Goal: Information Seeking & Learning: Learn about a topic

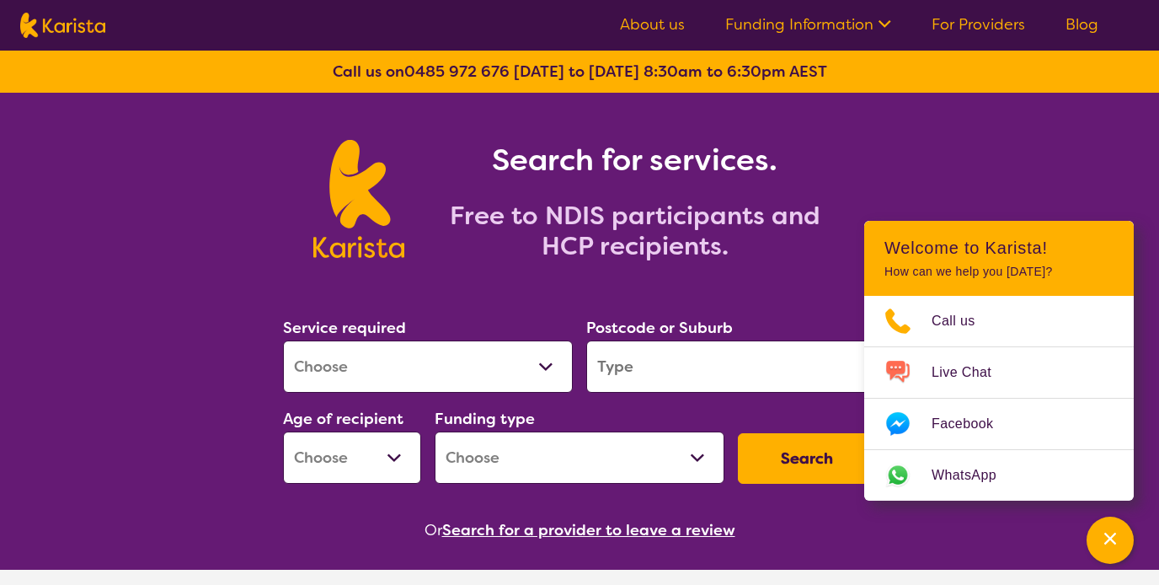
drag, startPoint x: 457, startPoint y: 372, endPoint x: 379, endPoint y: 350, distance: 80.8
click at [379, 350] on select "Allied Health Assistant Assessment ([MEDICAL_DATA] or [MEDICAL_DATA]) Behaviour…" at bounding box center [428, 366] width 290 height 52
select select "Behaviour support"
click at [283, 340] on select "Allied Health Assistant Assessment ([MEDICAL_DATA] or [MEDICAL_DATA]) Behaviour…" at bounding box center [428, 366] width 290 height 52
select select "NDIS"
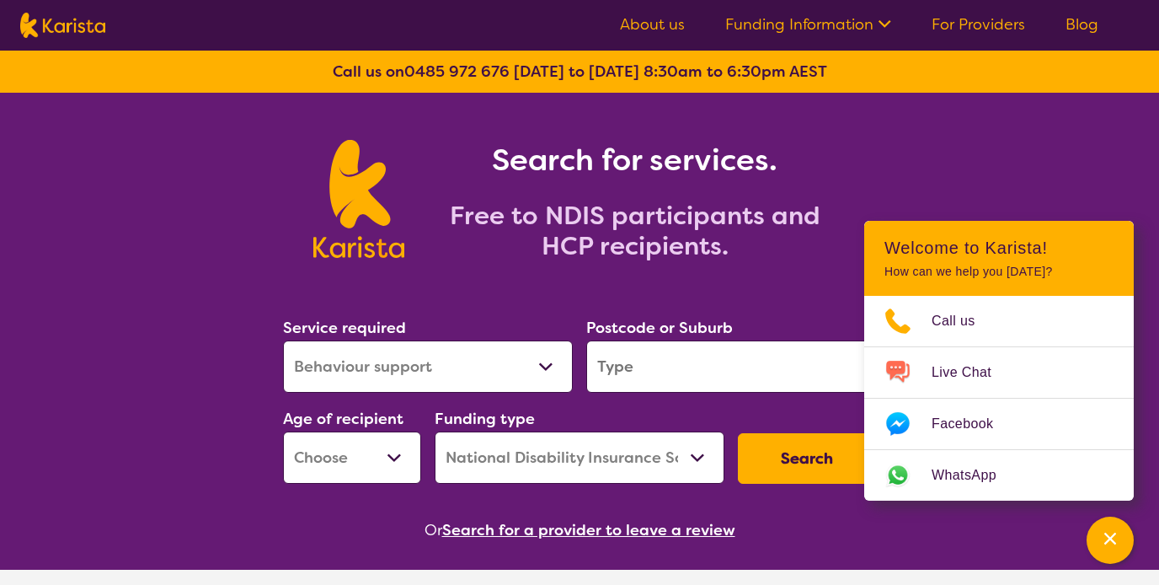
click at [647, 372] on input "search" at bounding box center [731, 366] width 290 height 52
click at [649, 374] on input "search" at bounding box center [731, 366] width 290 height 52
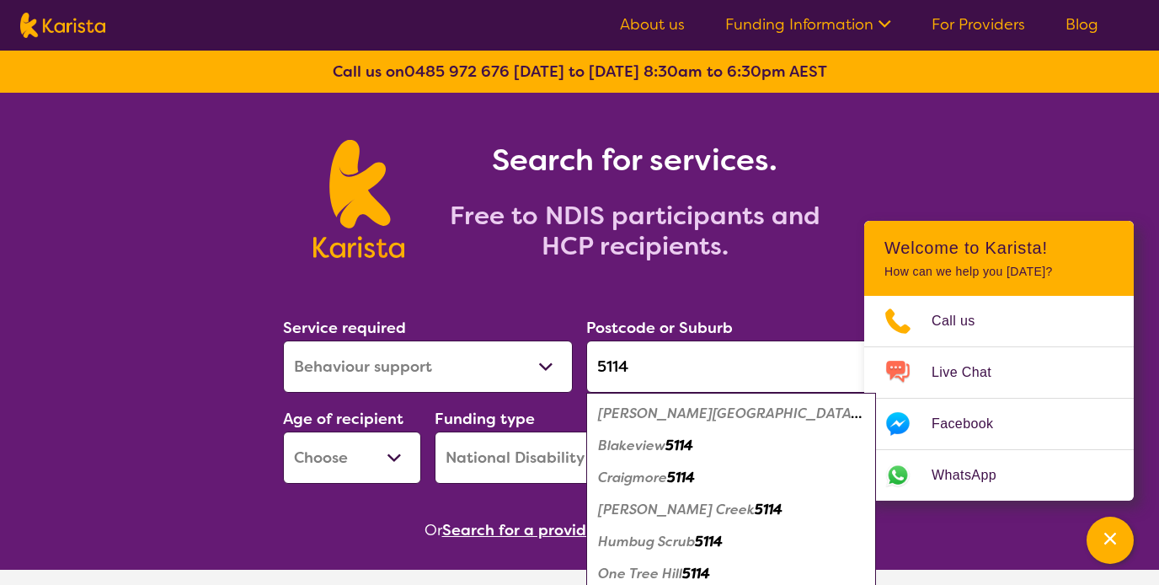
type input "5114"
click at [653, 419] on em "[PERSON_NAME][GEOGRAPHIC_DATA]" at bounding box center [730, 413] width 264 height 18
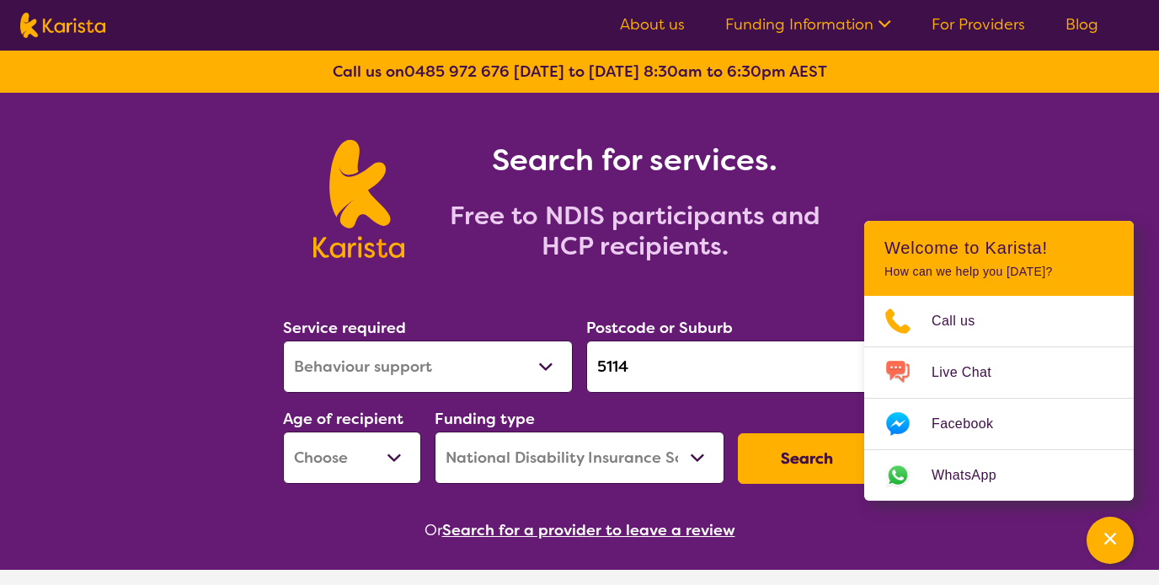
click at [371, 449] on select "Early Childhood - 0 to 9 Child - 10 to 11 Adolescent - 12 to 17 Adult - 18 to 6…" at bounding box center [352, 457] width 138 height 52
select select "AS"
click at [283, 431] on select "Early Childhood - 0 to 9 Child - 10 to 11 Adolescent - 12 to 17 Adult - 18 to 6…" at bounding box center [352, 457] width 138 height 52
click at [825, 453] on button "Search" at bounding box center [807, 458] width 138 height 51
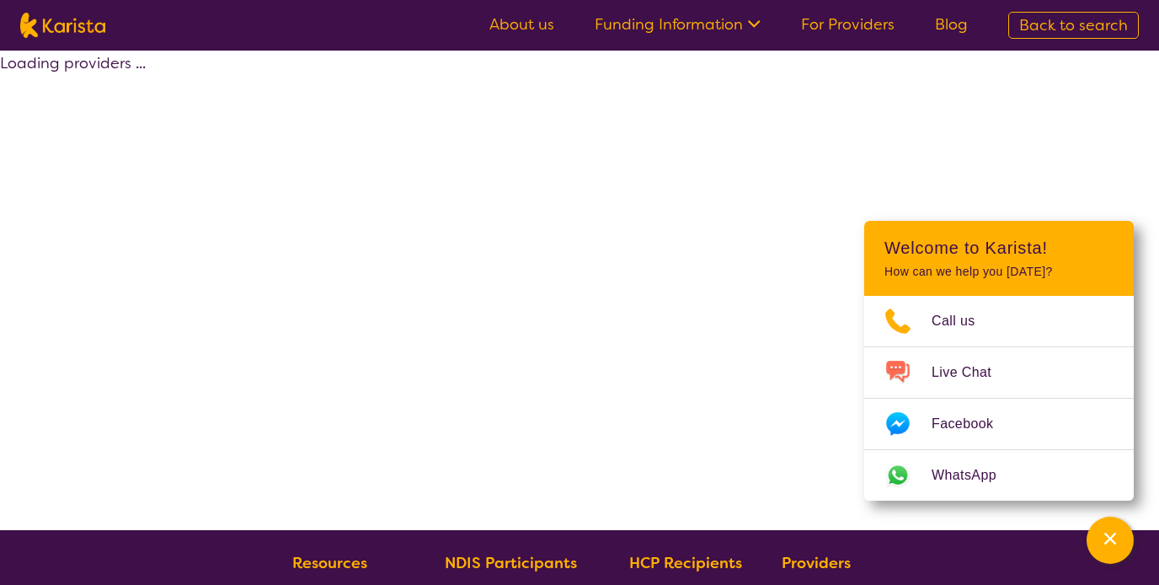
select select "by_score"
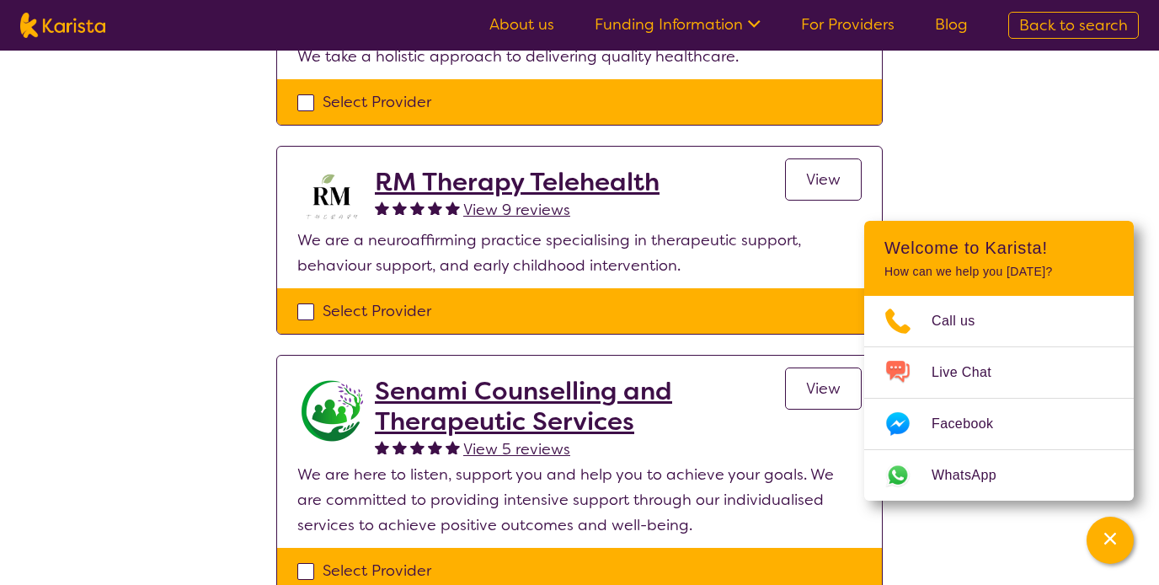
scroll to position [309, 0]
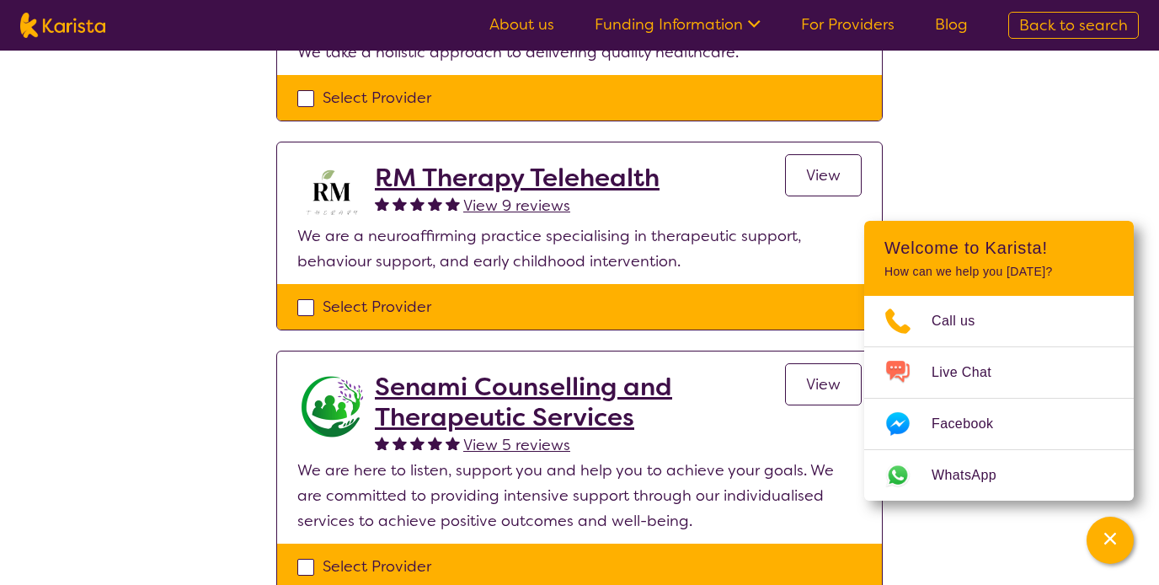
click at [804, 385] on link "View" at bounding box center [823, 384] width 77 height 42
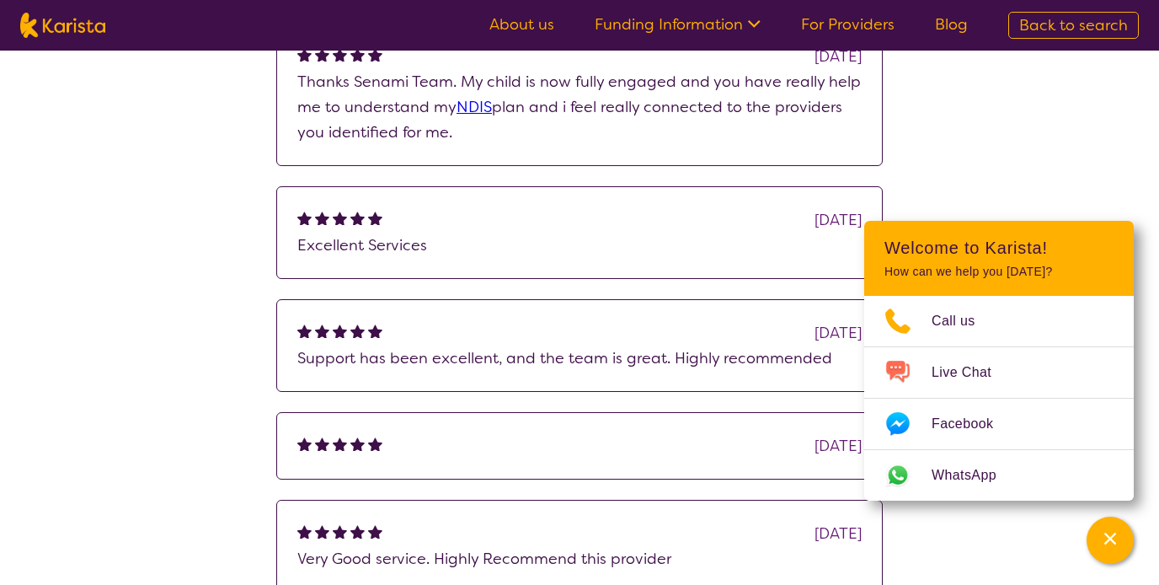
scroll to position [1947, 0]
